Goal: Check status: Check status

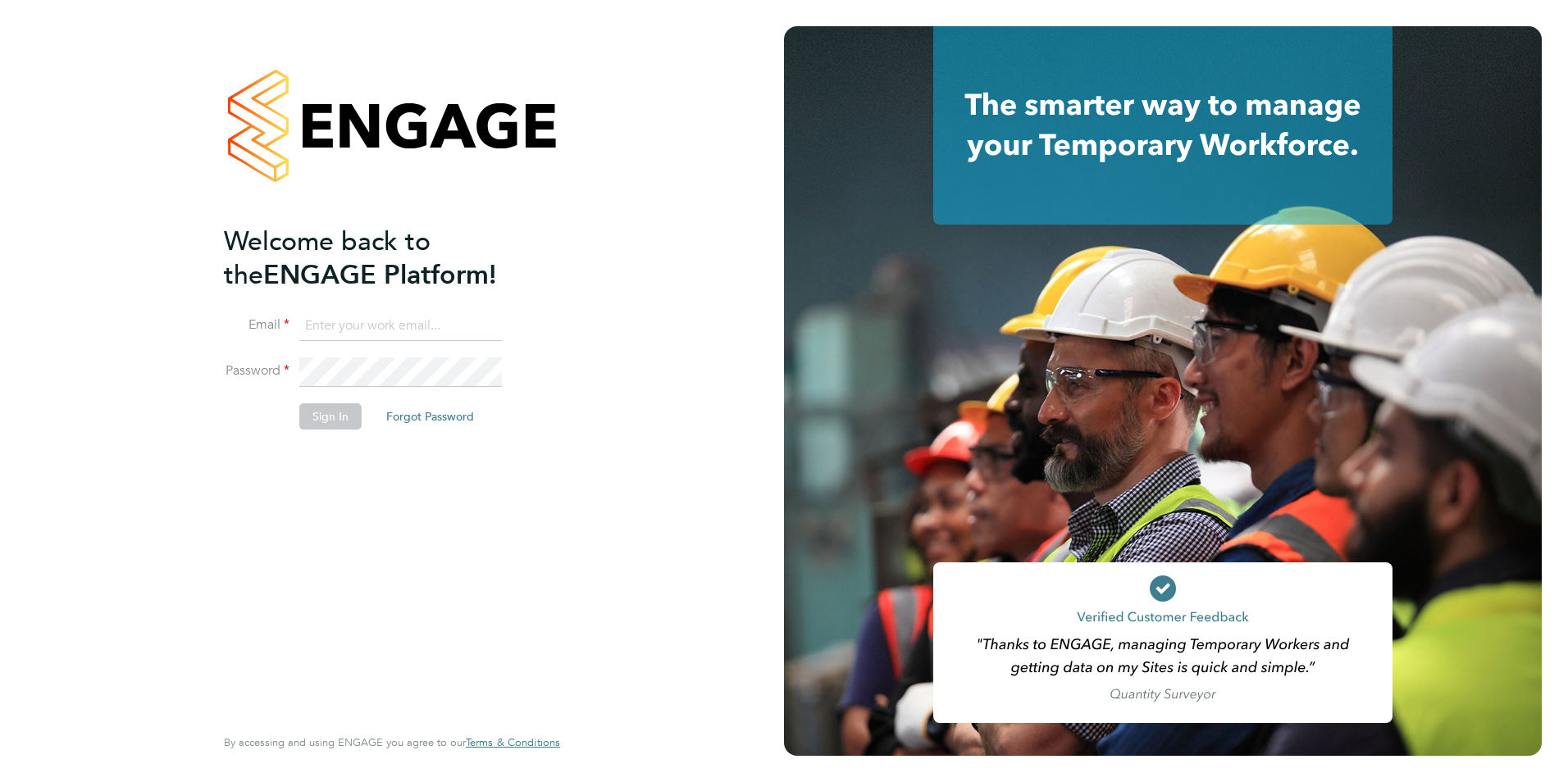
type input "shaun.white@linsco.com"
click at [329, 429] on li "Sign In Forgot Password" at bounding box center [383, 425] width 320 height 43
click at [326, 425] on button "Sign In" at bounding box center [331, 416] width 63 height 26
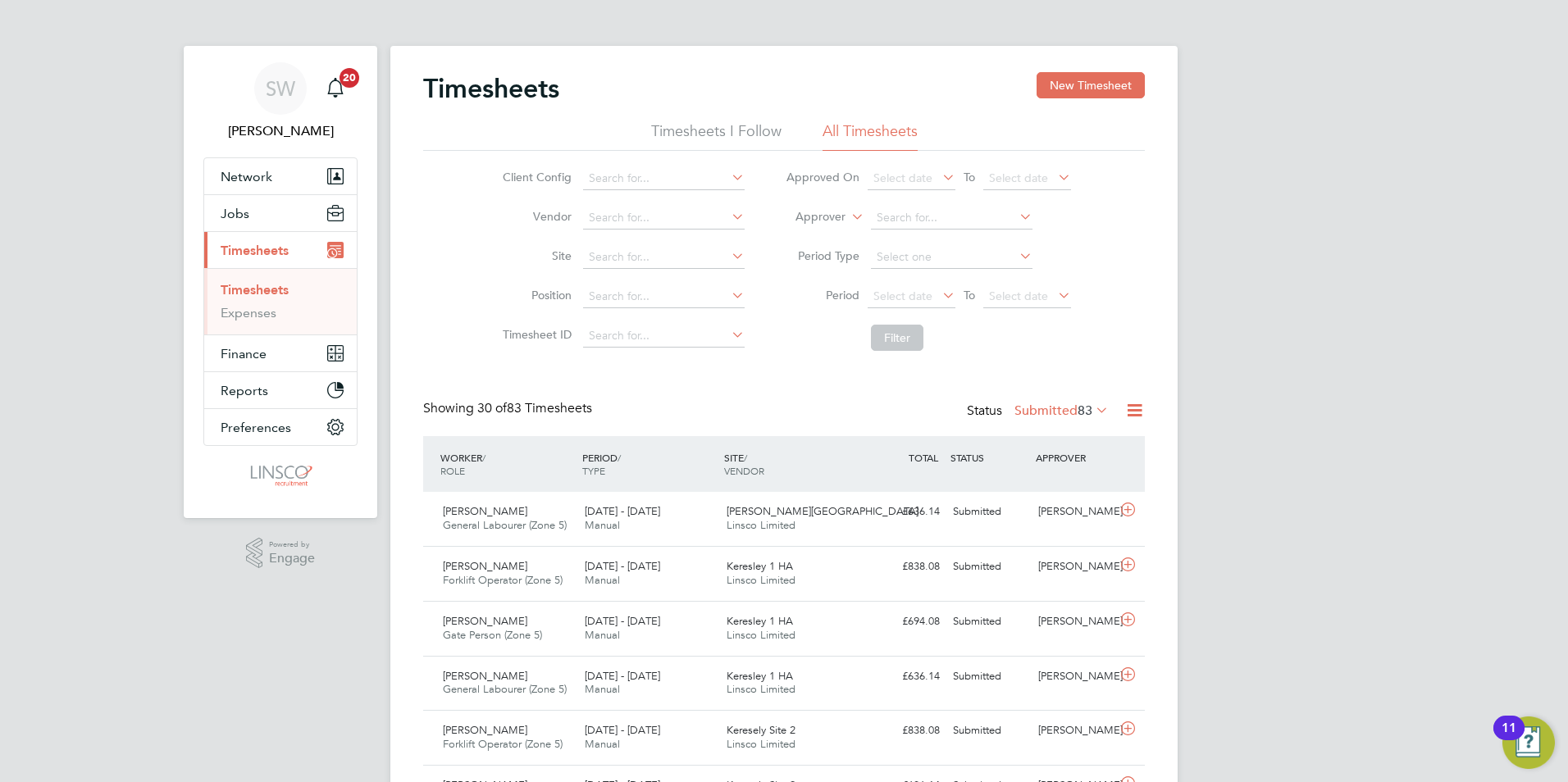
click at [1049, 413] on label "Submitted 83" at bounding box center [1061, 410] width 94 height 16
click at [1025, 503] on li "Approved" at bounding box center [1034, 509] width 75 height 23
click at [1023, 408] on label "Approved 13556" at bounding box center [1051, 410] width 114 height 16
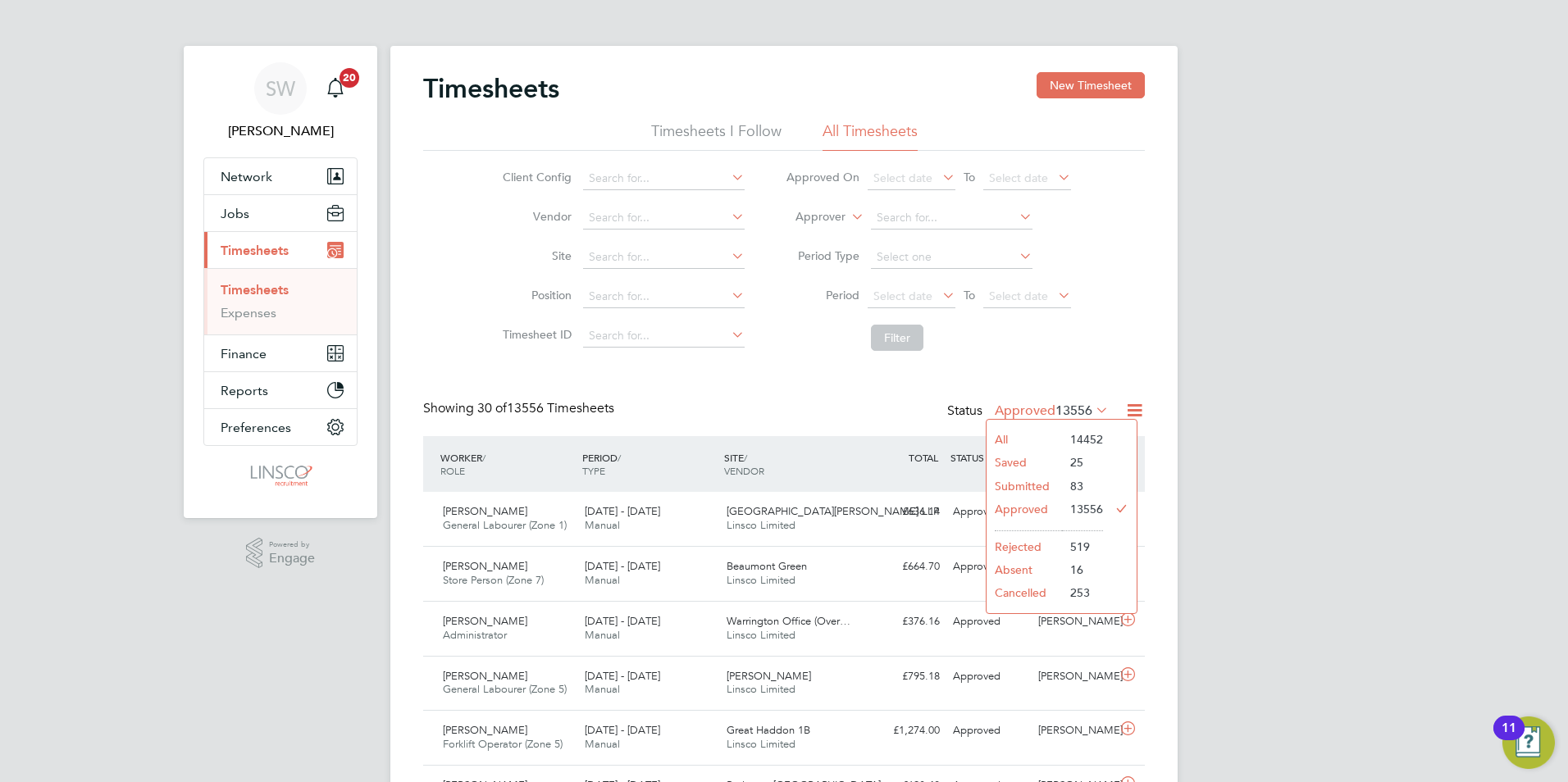
click at [1021, 490] on li "Submitted" at bounding box center [1024, 486] width 75 height 23
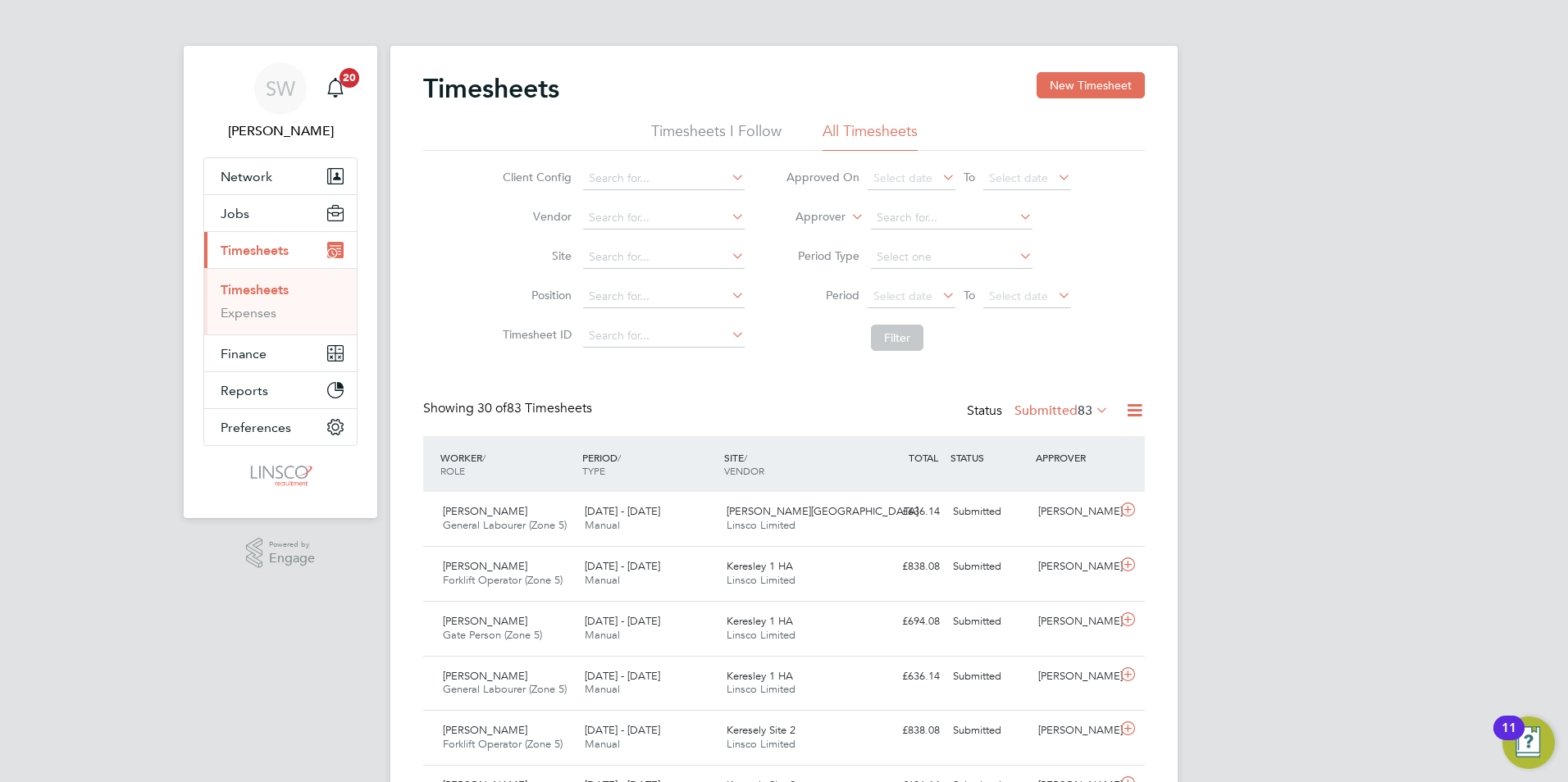
click at [1055, 413] on label "Submitted 83" at bounding box center [1061, 410] width 94 height 16
click at [1042, 486] on li "Submitted" at bounding box center [1034, 486] width 75 height 23
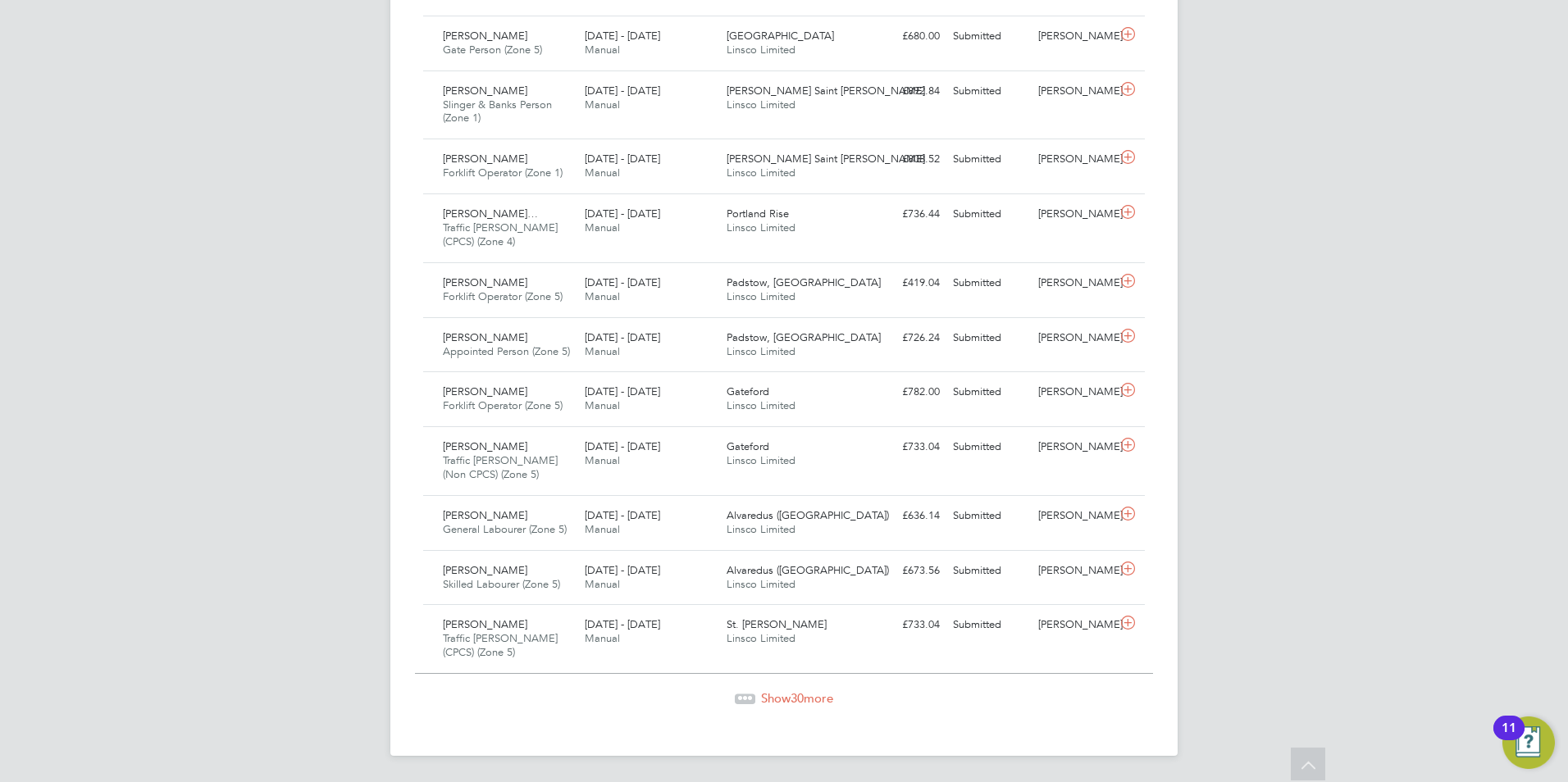
click at [783, 701] on span "Show 30 more" at bounding box center [797, 698] width 73 height 15
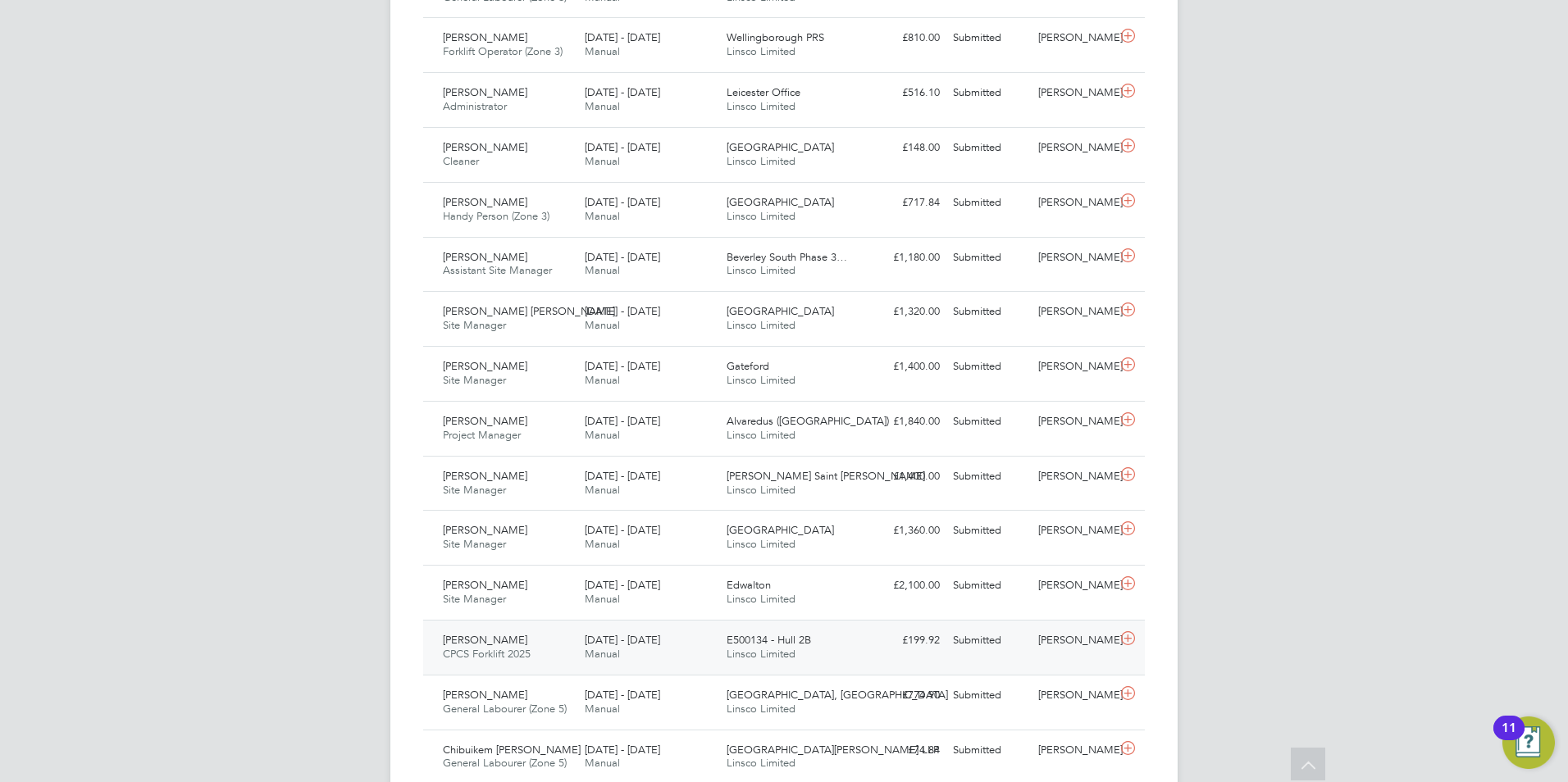
click at [698, 646] on div "[DATE] - [DATE] Manual" at bounding box center [649, 648] width 142 height 41
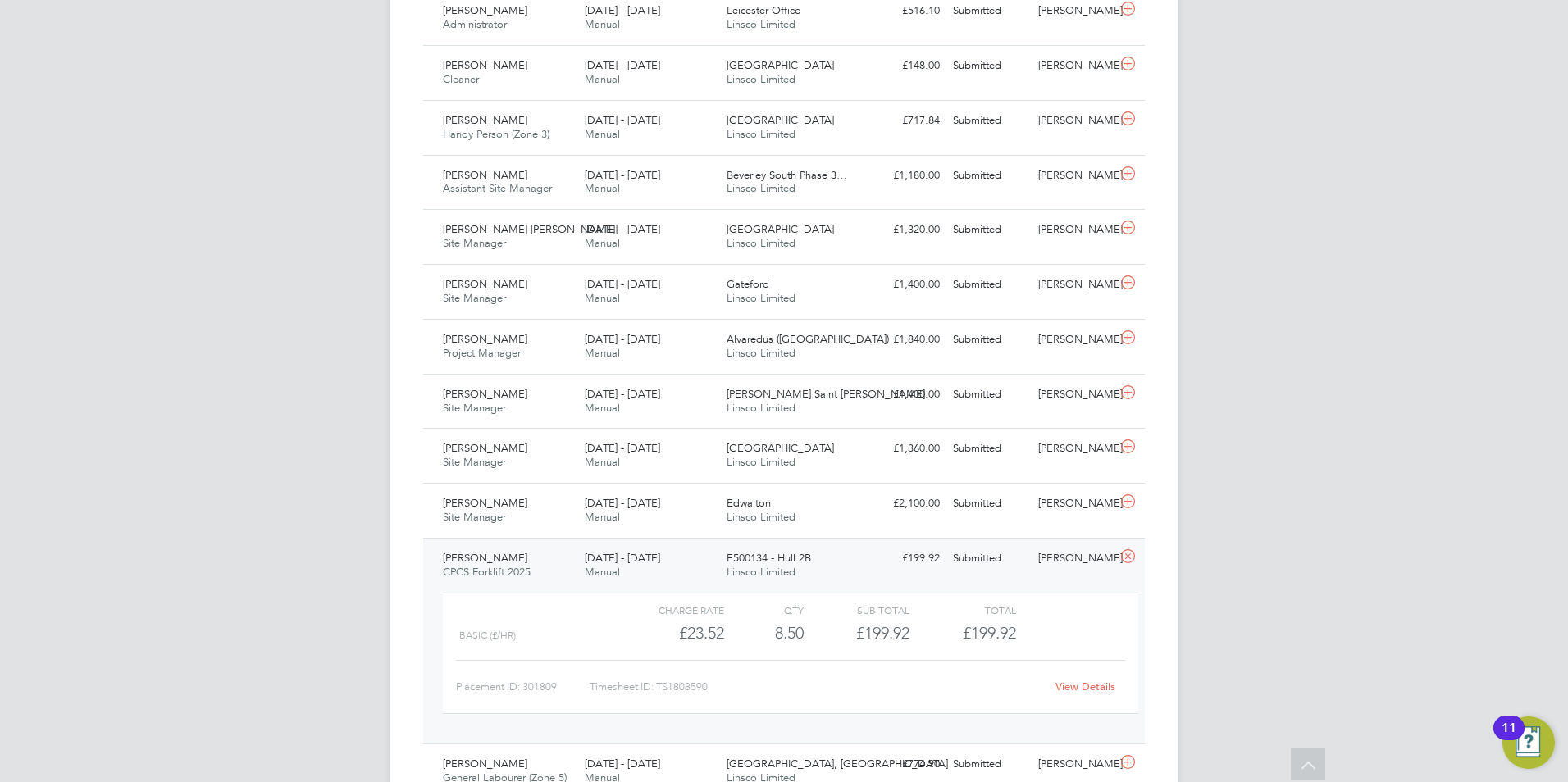
click at [1065, 693] on div "View Details" at bounding box center [1085, 686] width 81 height 26
click at [1064, 687] on link "View Details" at bounding box center [1085, 687] width 60 height 14
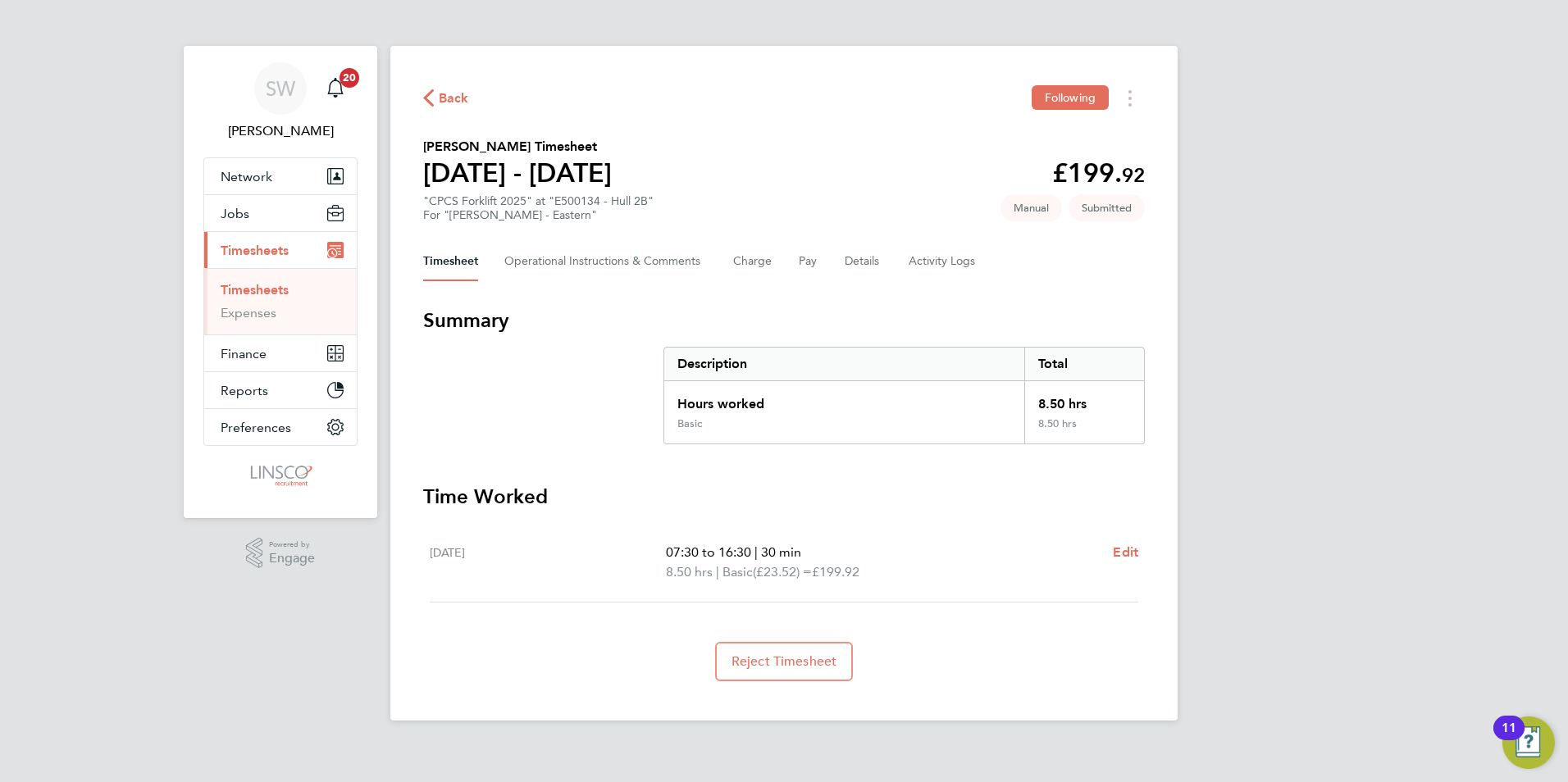
click at [778, 550] on span "30 min" at bounding box center [780, 552] width 40 height 15
click at [849, 274] on button "Details" at bounding box center [864, 262] width 38 height 39
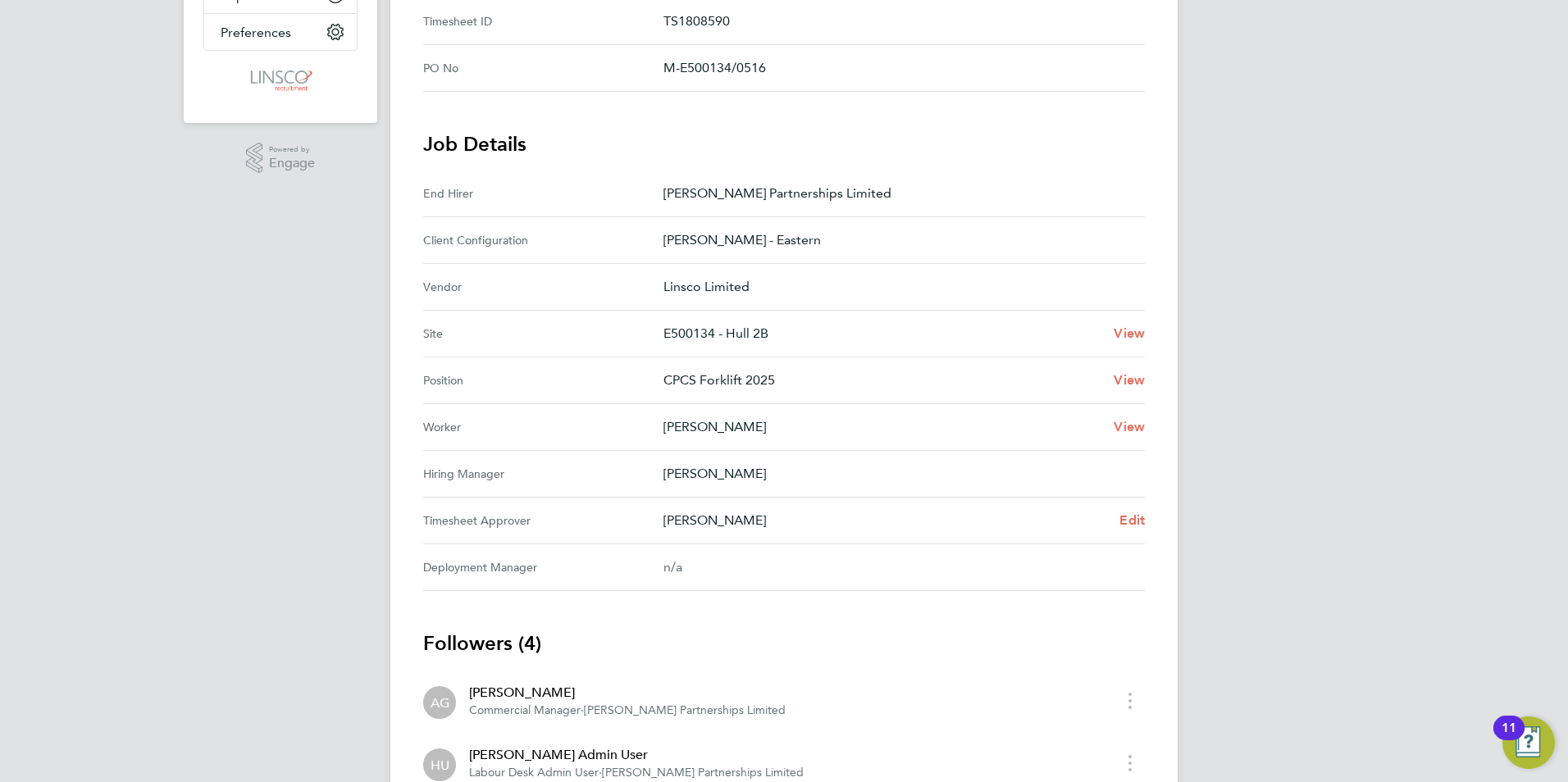
scroll to position [410, 0]
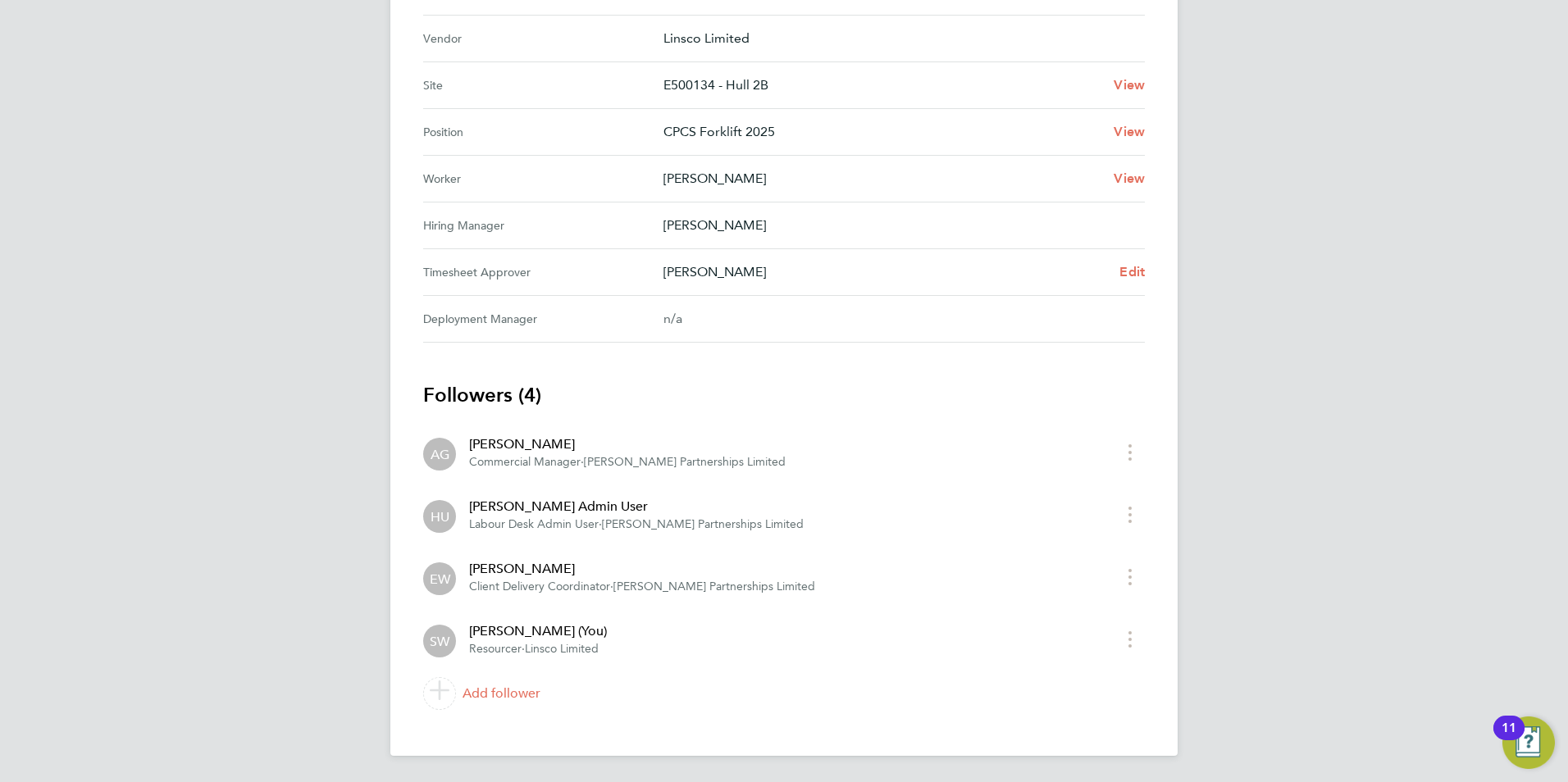
click at [667, 468] on span "Lovell Partnerships Limited" at bounding box center [685, 462] width 202 height 14
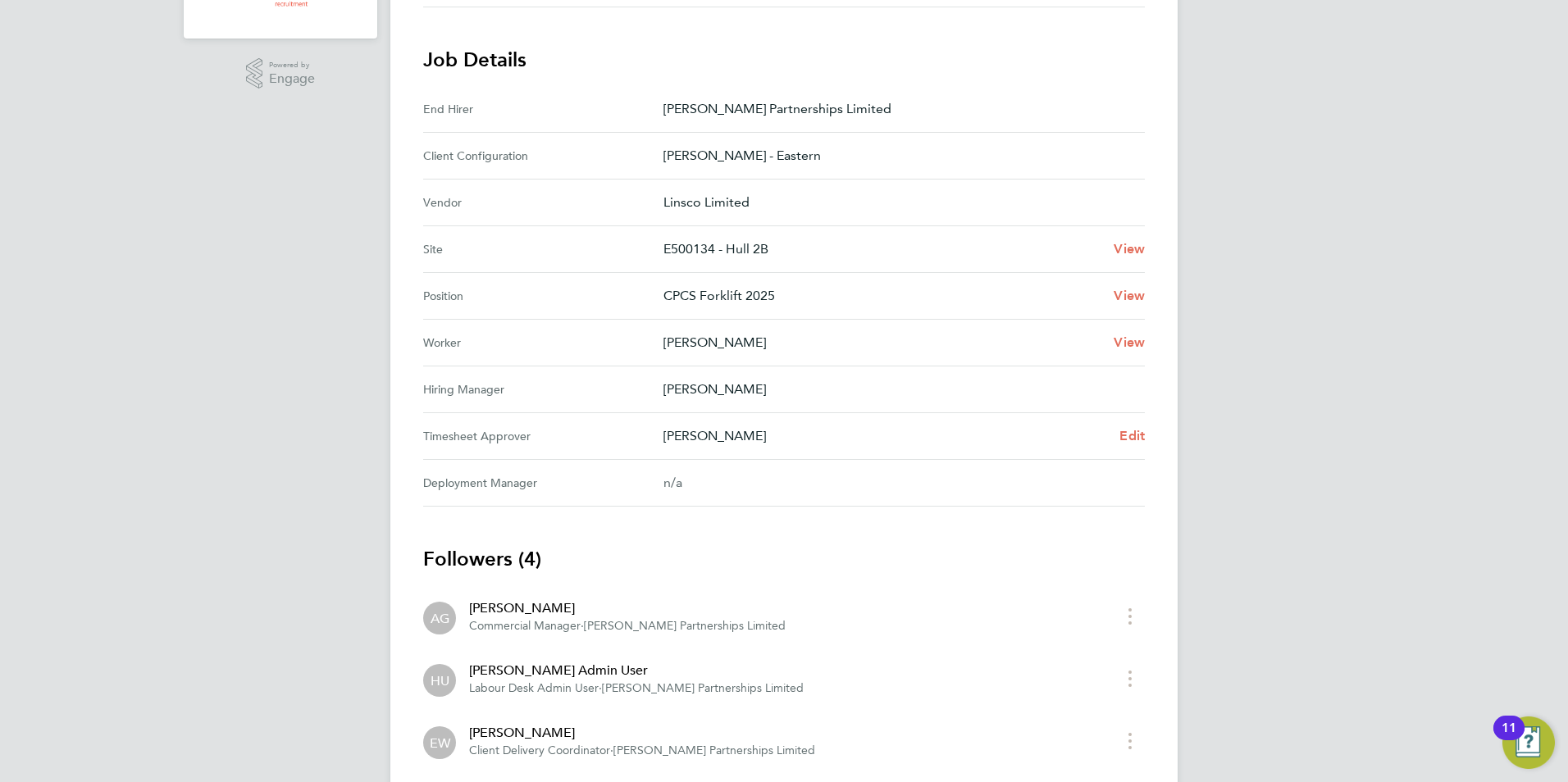
scroll to position [0, 0]
